Goal: Transaction & Acquisition: Book appointment/travel/reservation

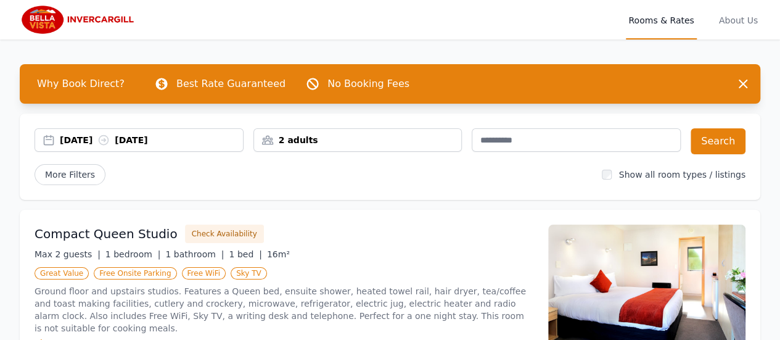
click at [397, 146] on div "2 adults" at bounding box center [358, 140] width 208 height 12
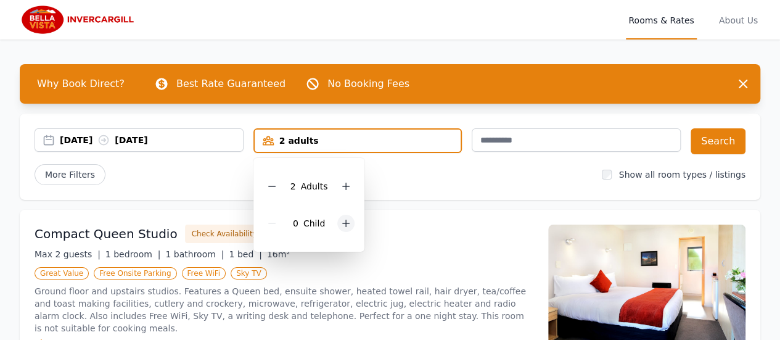
click at [348, 220] on icon at bounding box center [346, 223] width 10 height 10
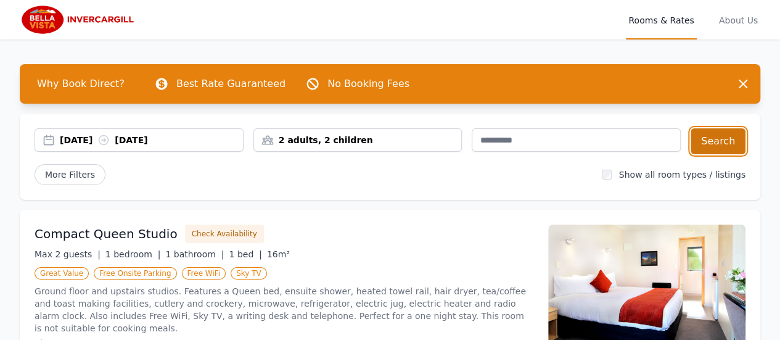
click at [717, 134] on button "Search" at bounding box center [718, 141] width 55 height 26
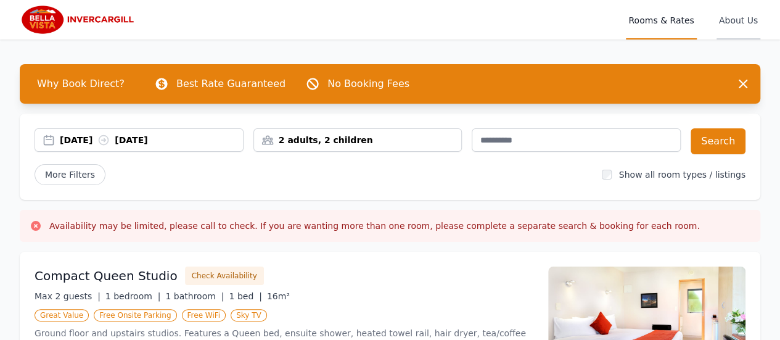
click at [749, 13] on span "About Us" at bounding box center [739, 19] width 44 height 39
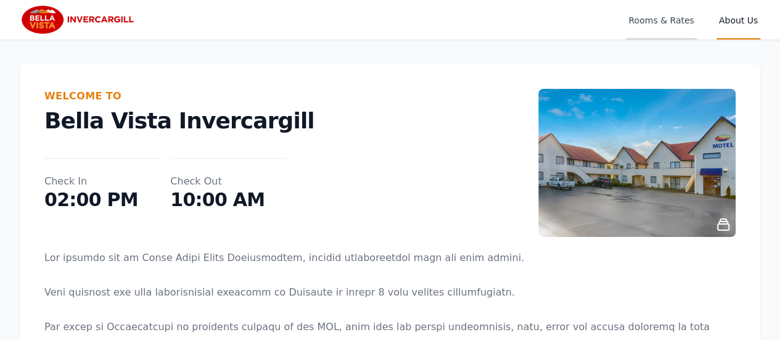
click at [675, 22] on span "Rooms & Rates" at bounding box center [661, 19] width 70 height 39
